Goal: Communication & Community: Share content

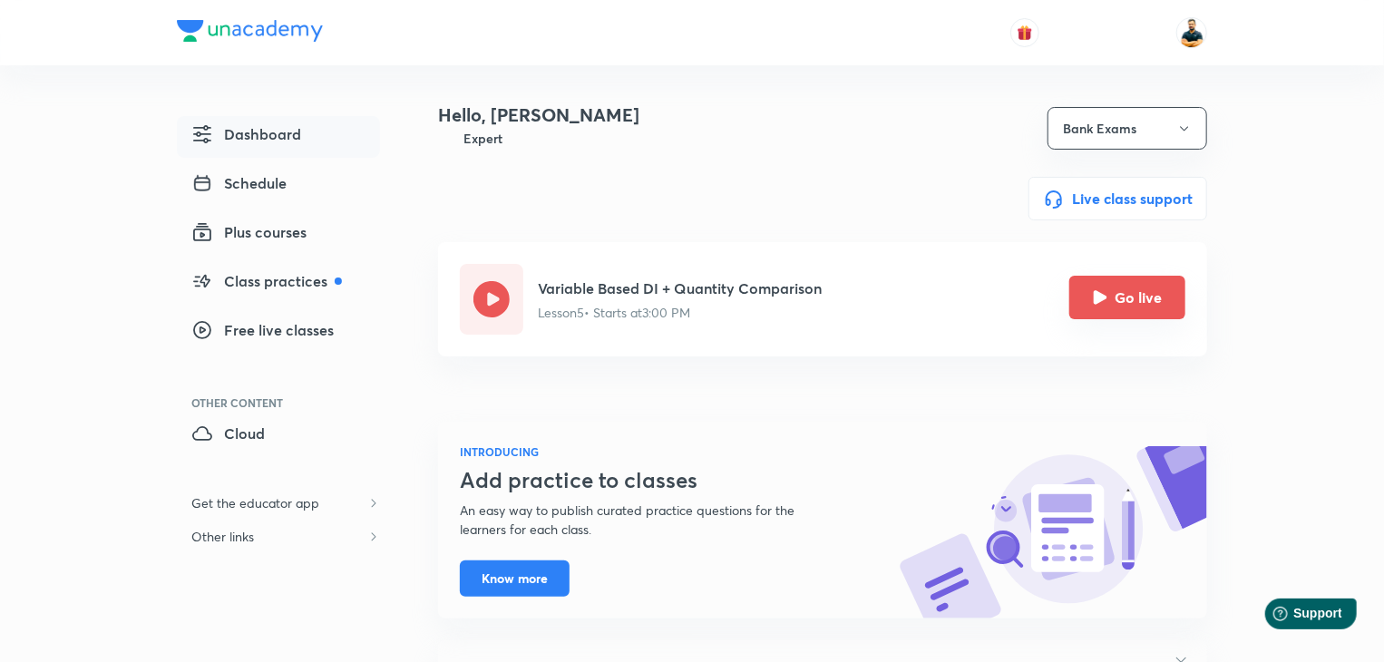
click at [1147, 313] on button "Go live" at bounding box center [1128, 298] width 116 height 44
